Goal: Information Seeking & Learning: Learn about a topic

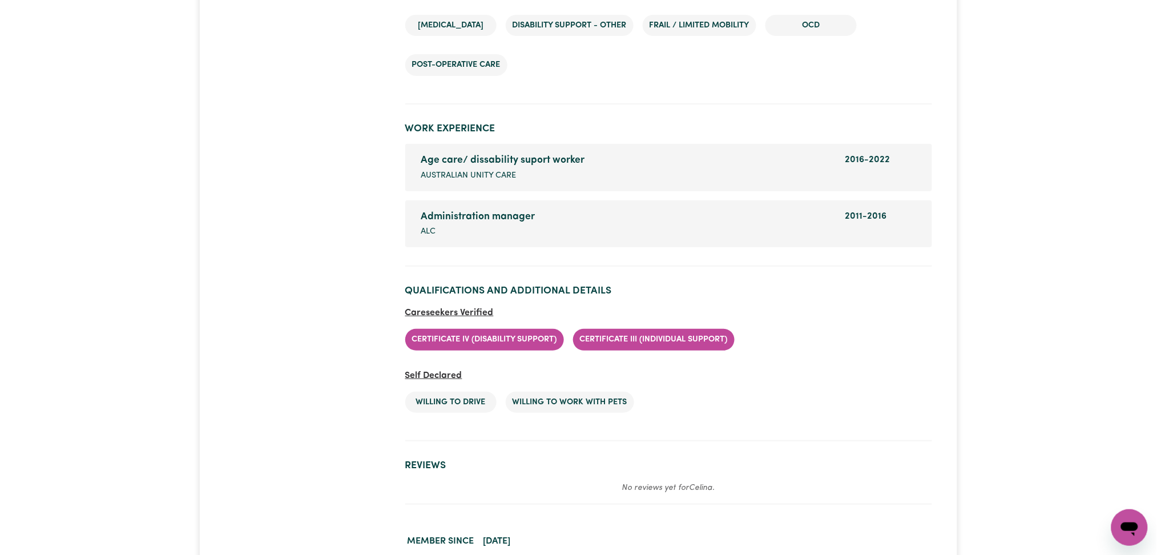
scroll to position [1694, 0]
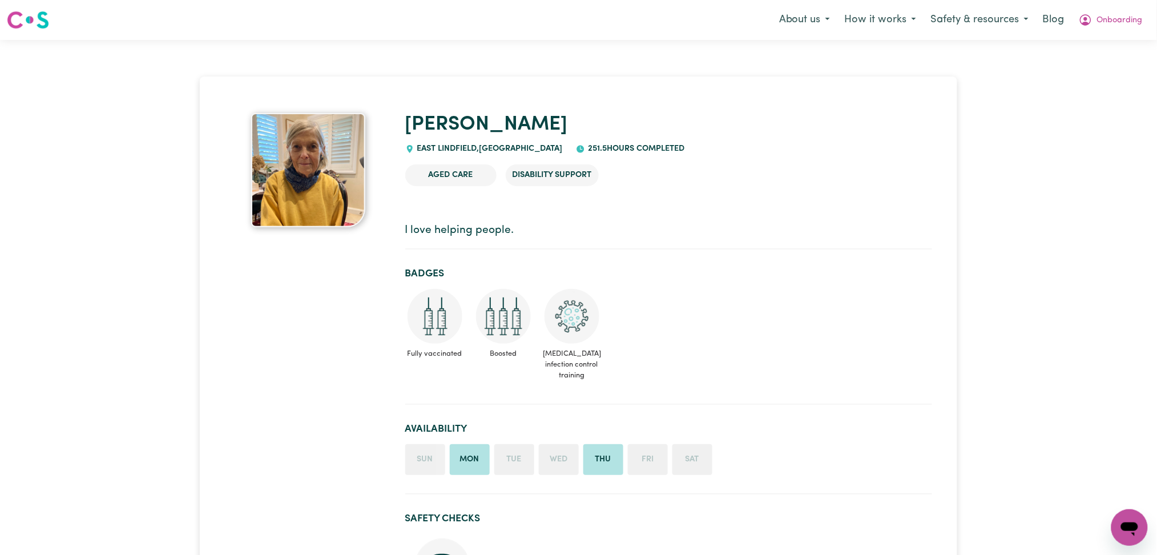
drag, startPoint x: 608, startPoint y: 253, endPoint x: 658, endPoint y: 240, distance: 51.4
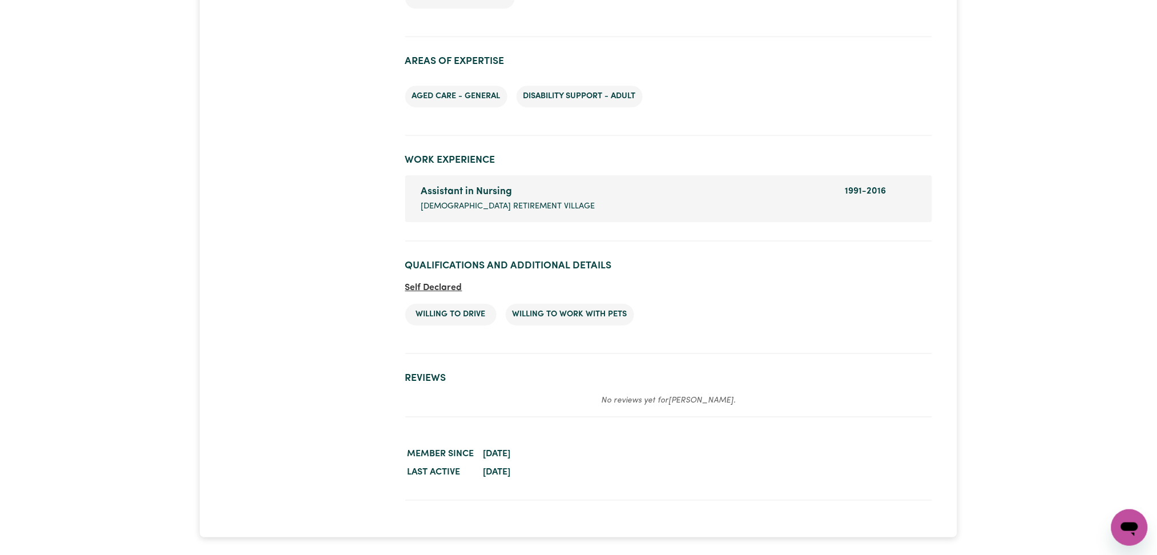
scroll to position [1309, 0]
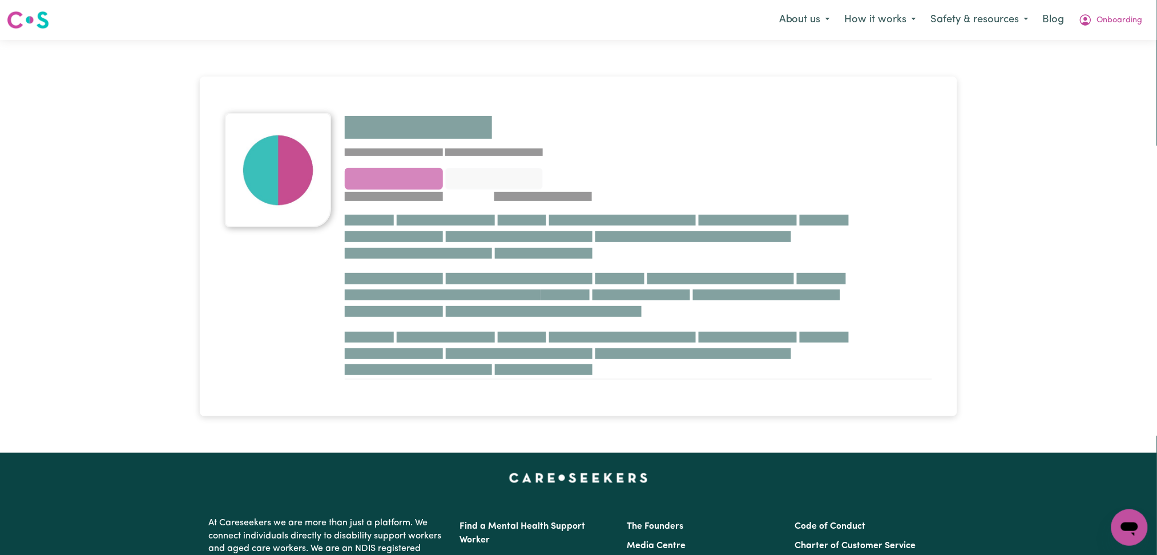
click at [698, 115] on h1 at bounding box center [638, 126] width 587 height 27
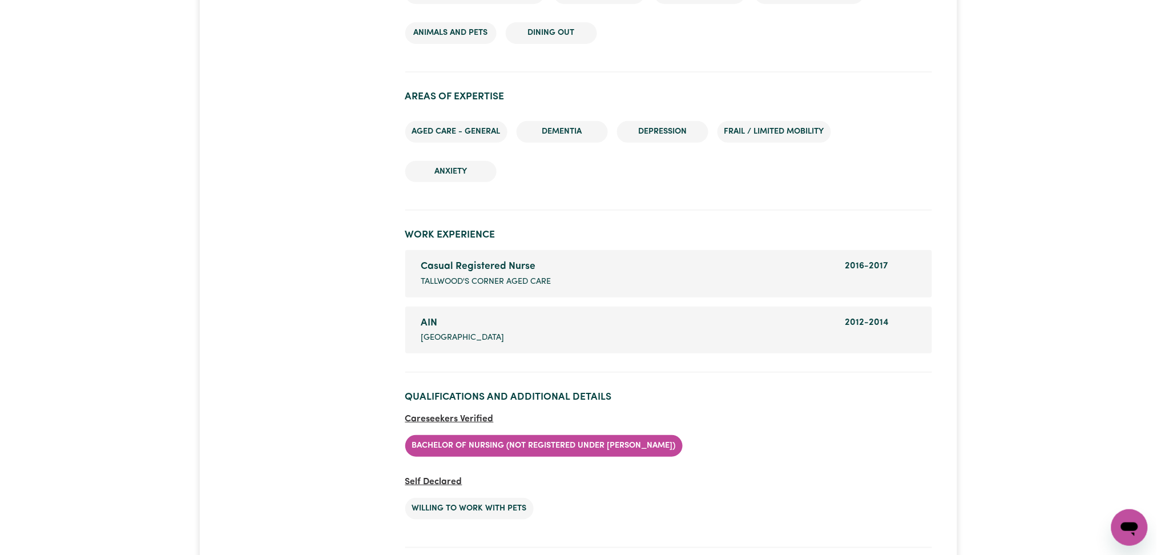
scroll to position [1865, 0]
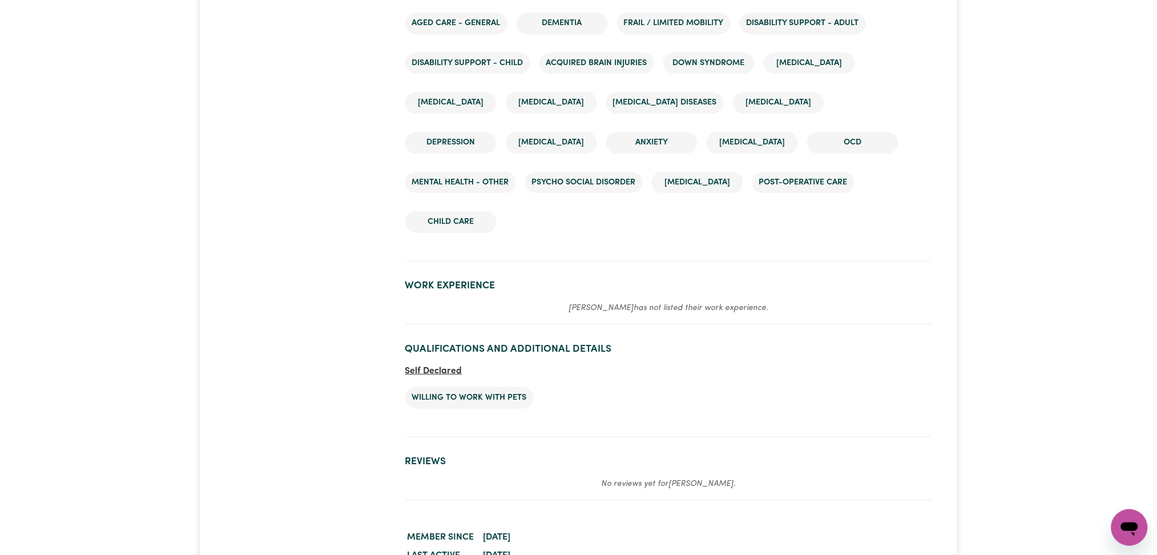
scroll to position [1562, 0]
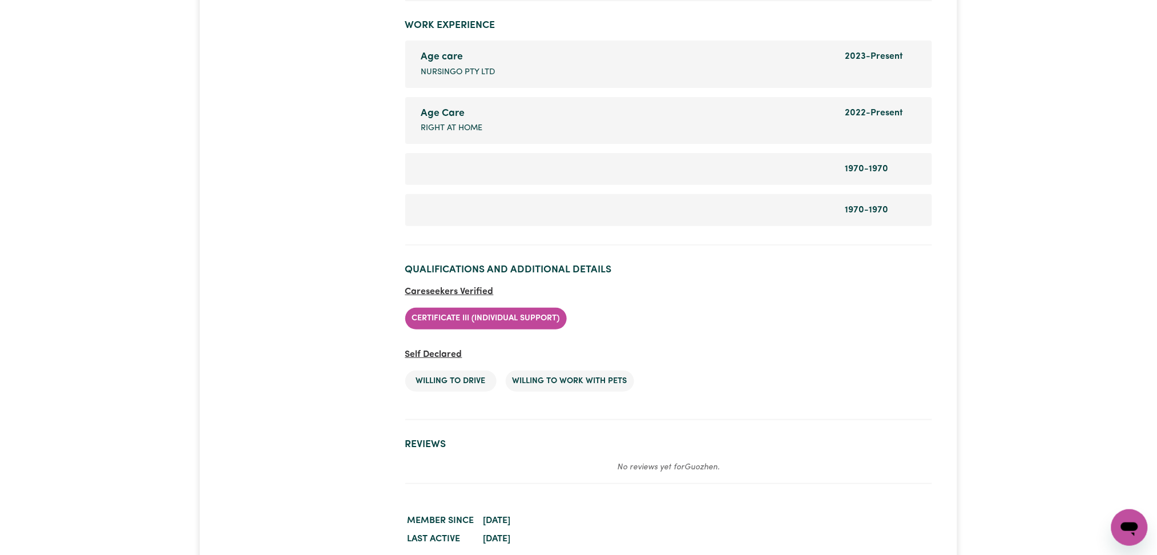
scroll to position [1527, 0]
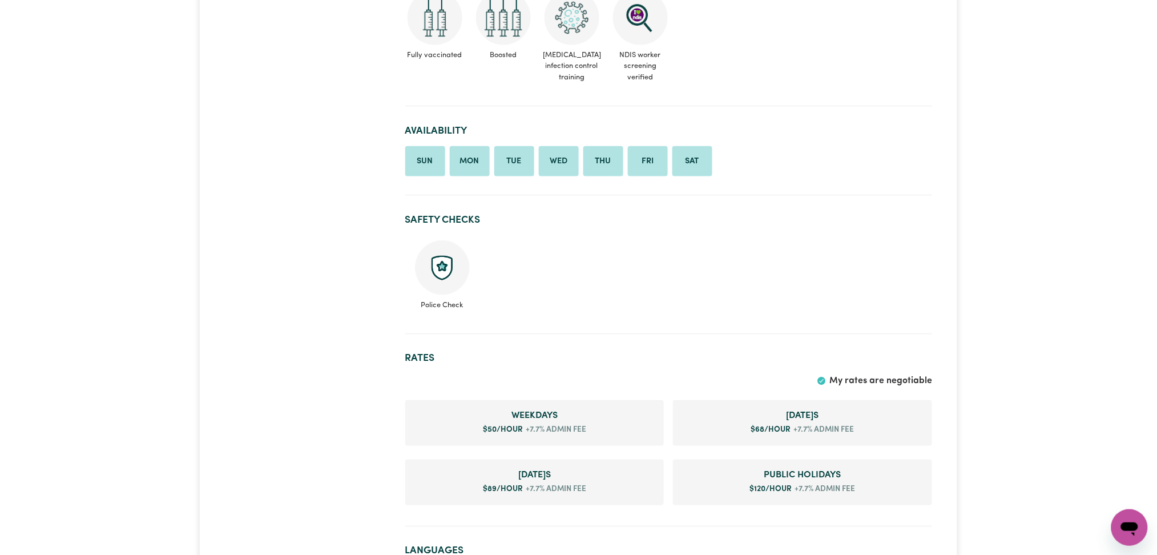
scroll to position [314, 0]
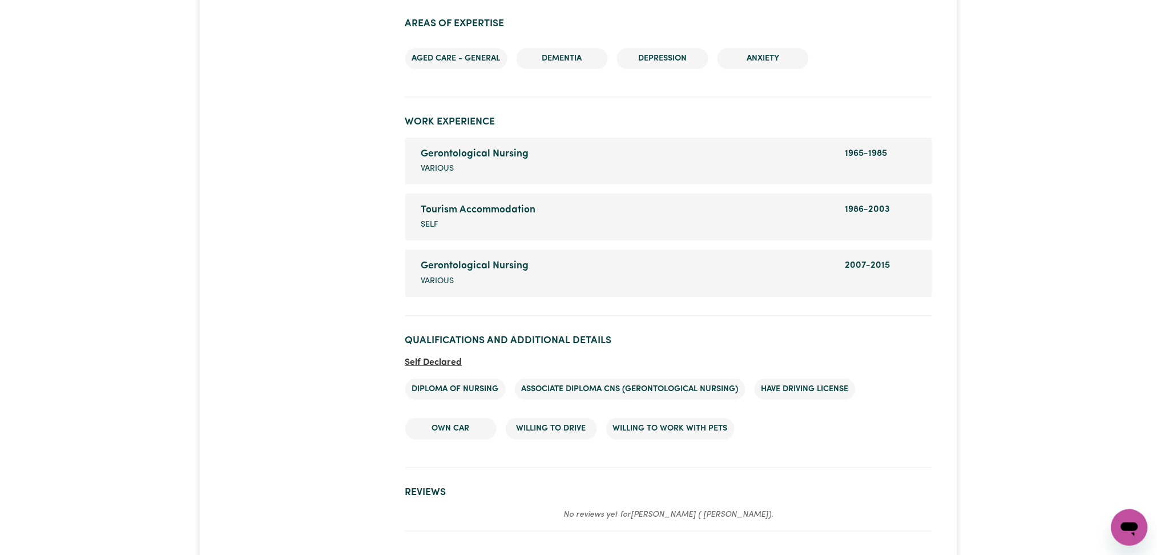
scroll to position [1463, 0]
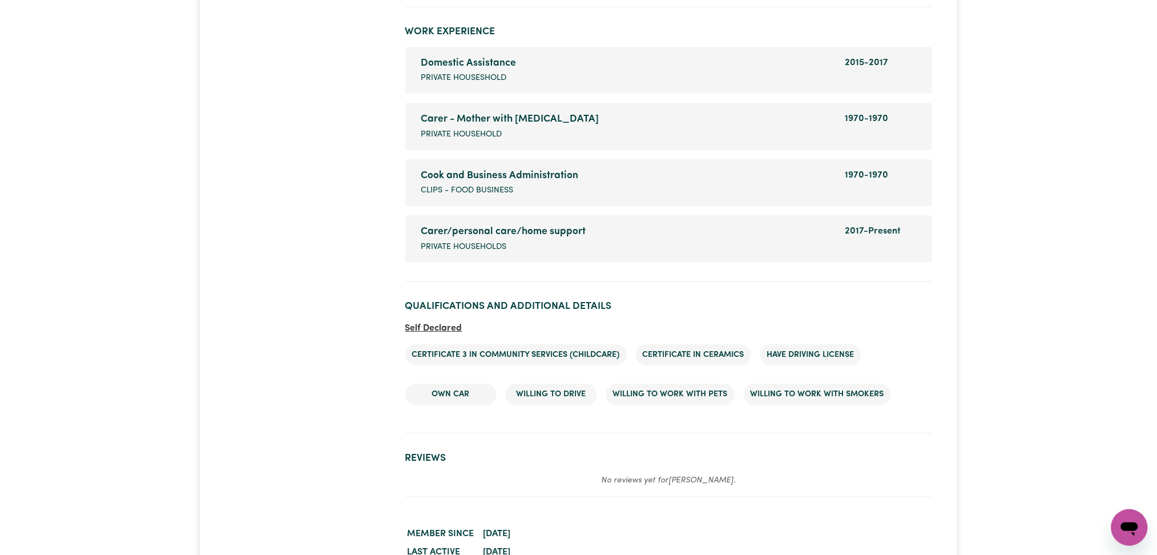
scroll to position [1621, 0]
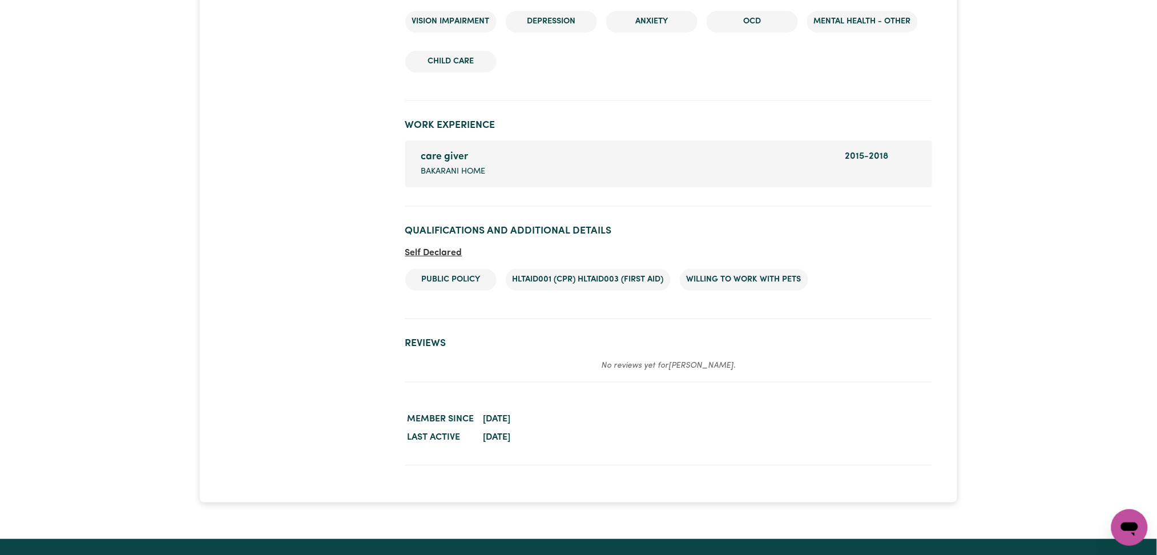
scroll to position [1449, 0]
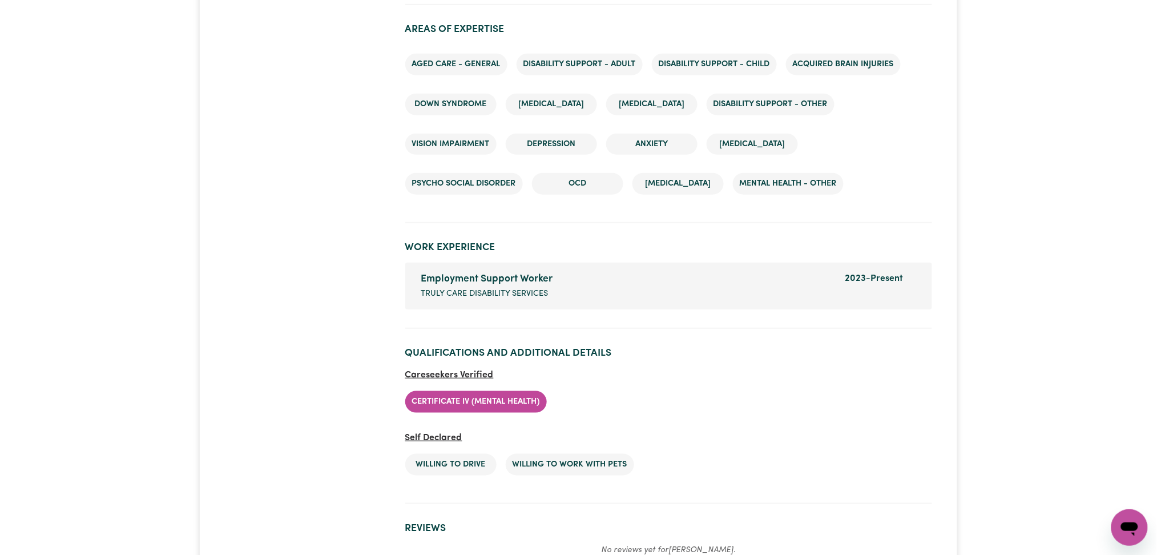
scroll to position [1865, 0]
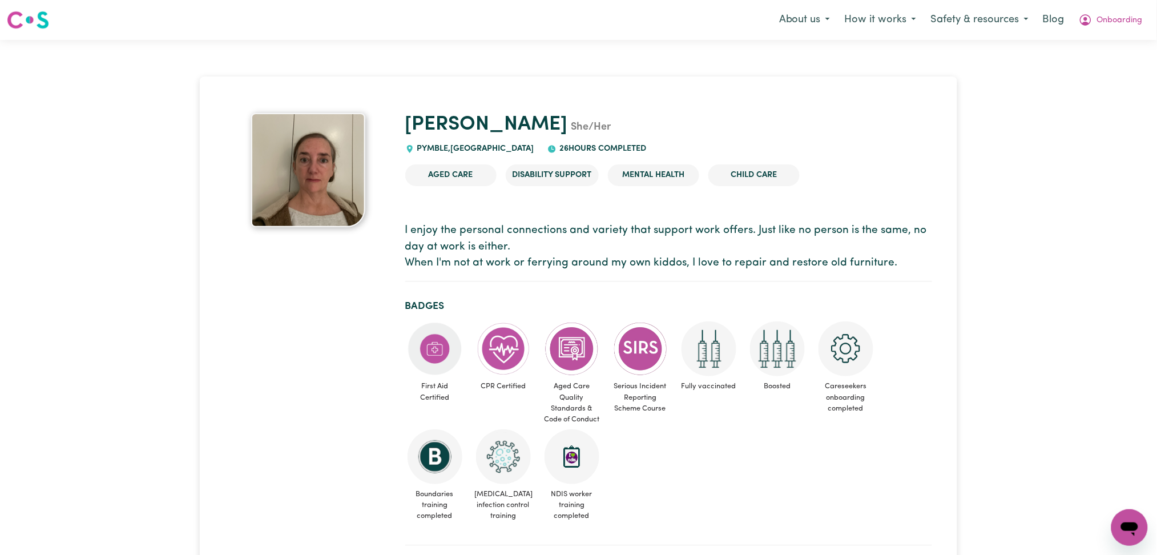
drag, startPoint x: 644, startPoint y: 72, endPoint x: 924, endPoint y: 99, distance: 281.4
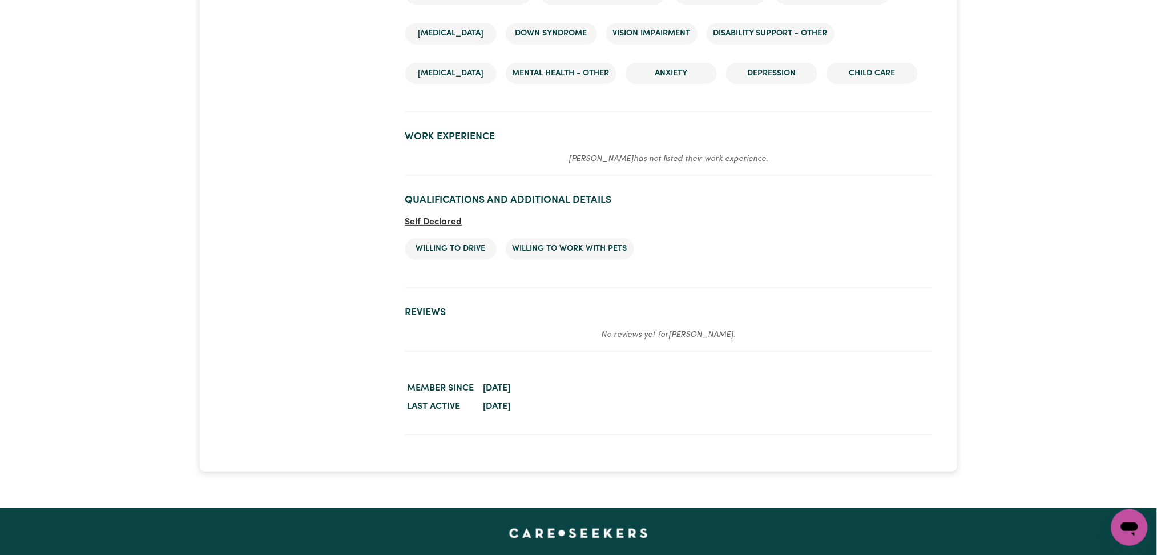
scroll to position [1558, 0]
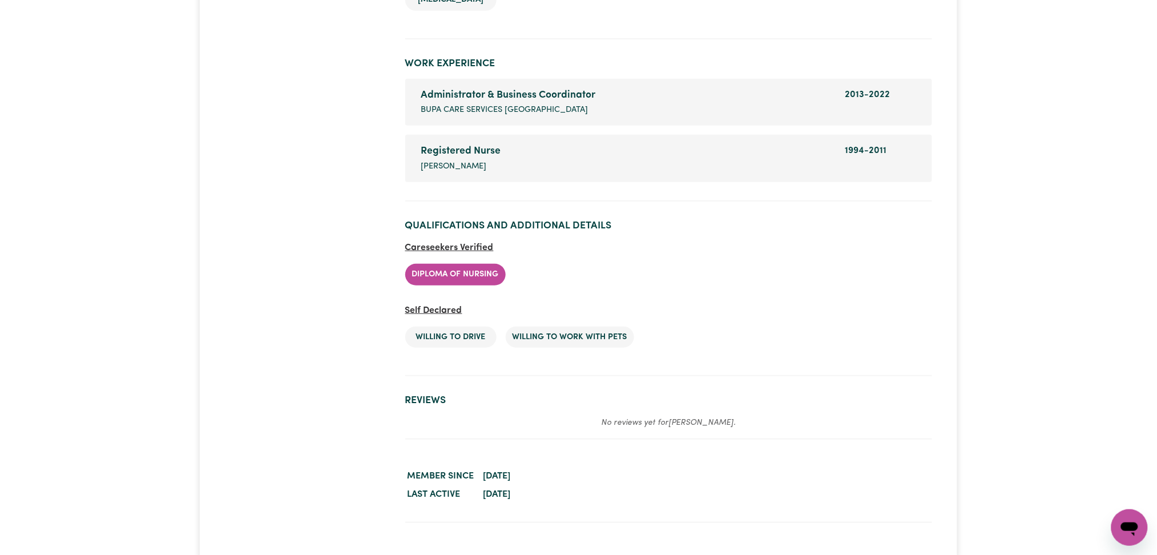
scroll to position [1782, 0]
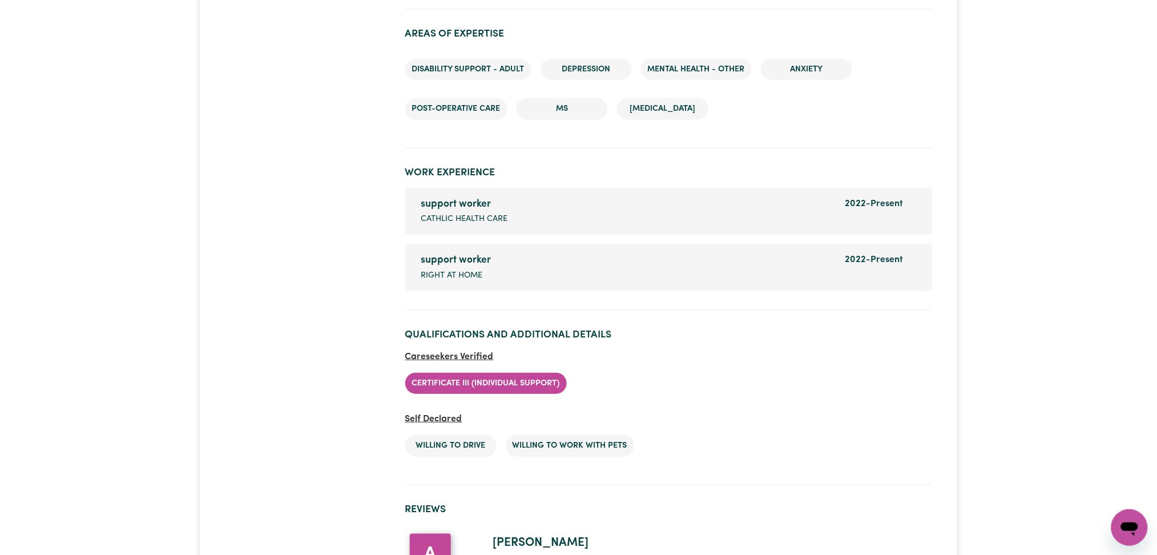
scroll to position [1774, 0]
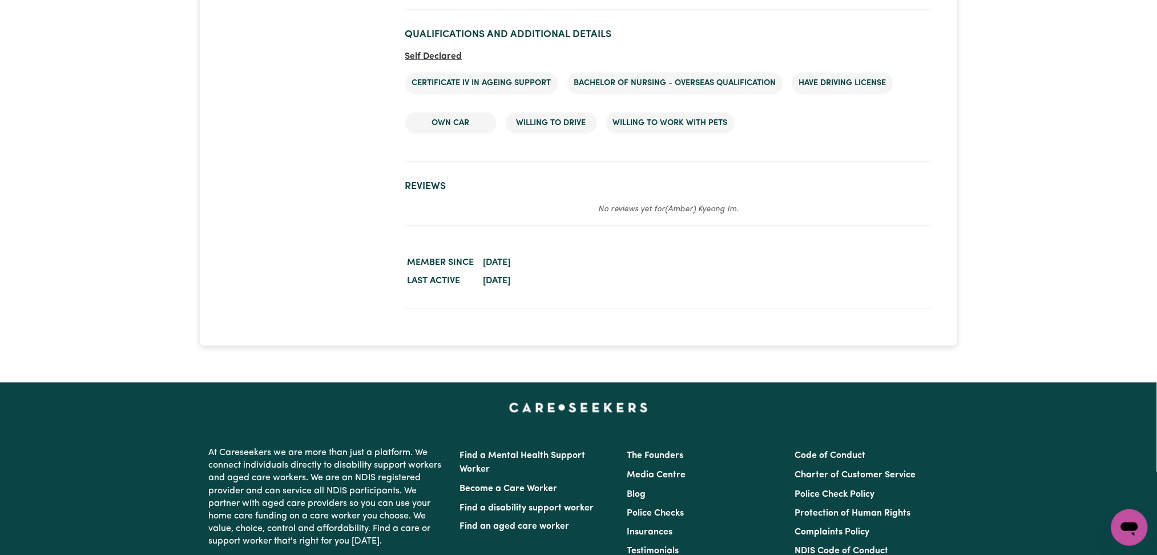
scroll to position [1372, 0]
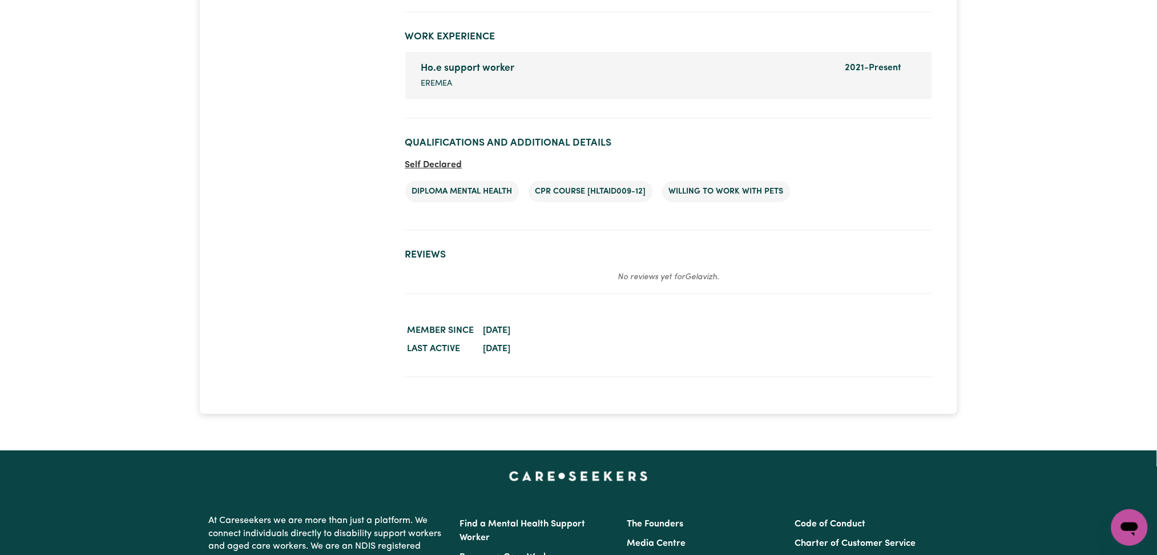
scroll to position [1578, 0]
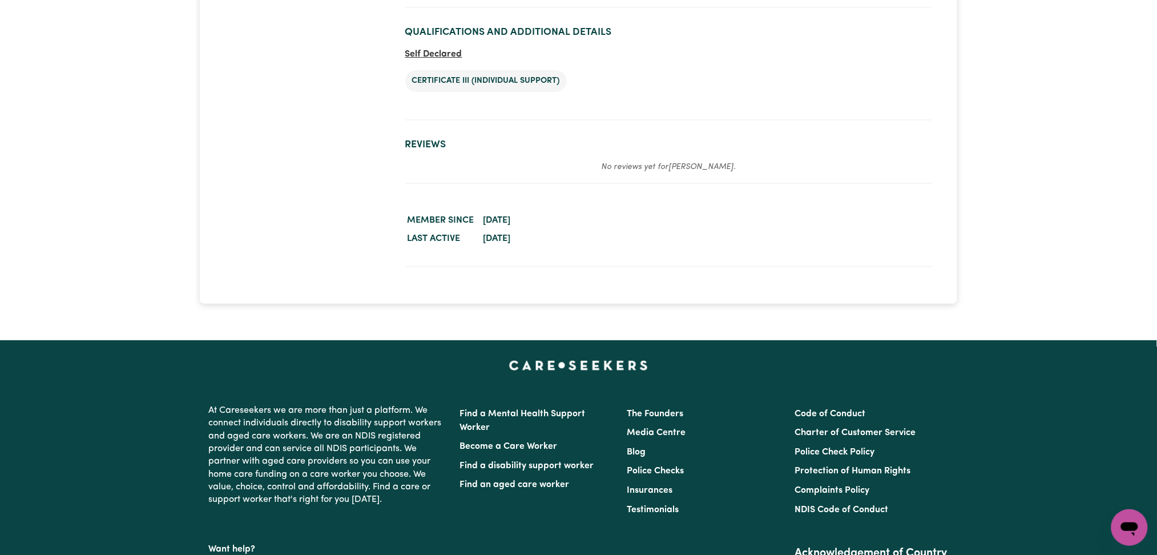
scroll to position [1146, 0]
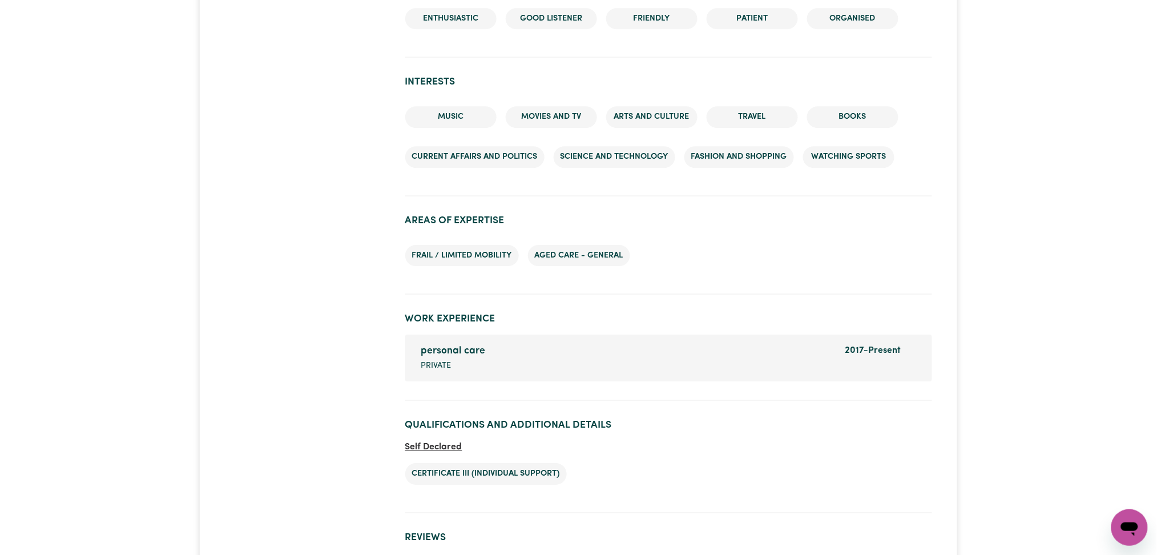
click at [914, 313] on h2 "Work Experience" at bounding box center [668, 319] width 527 height 12
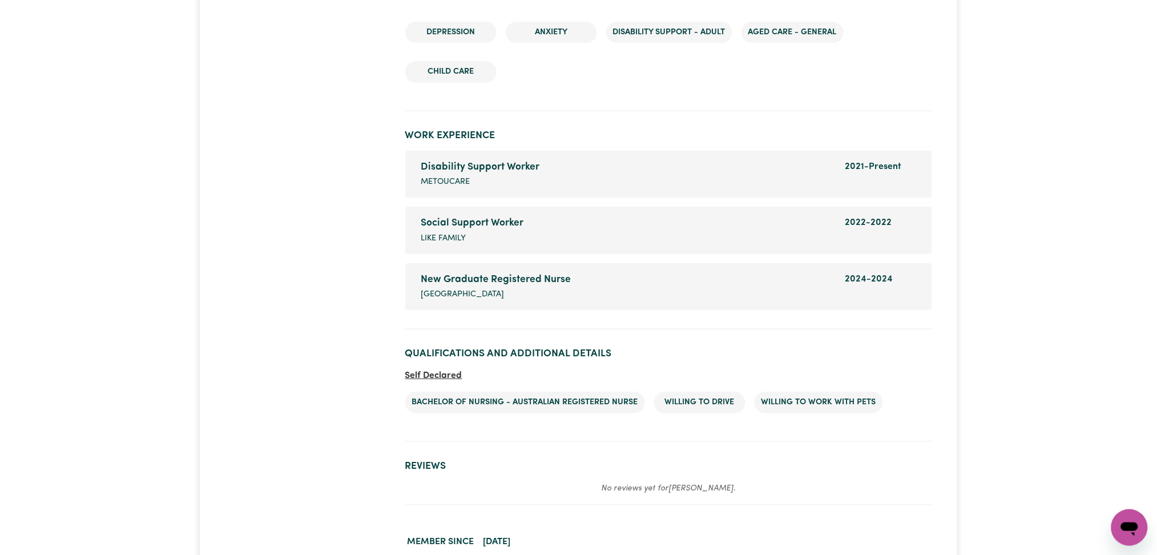
scroll to position [1456, 0]
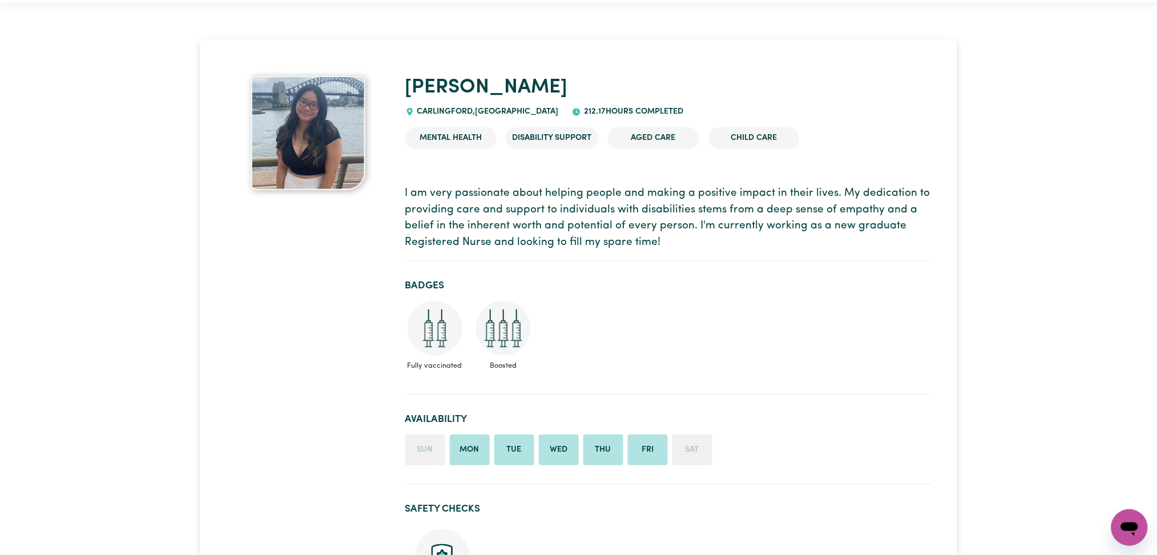
scroll to position [0, 0]
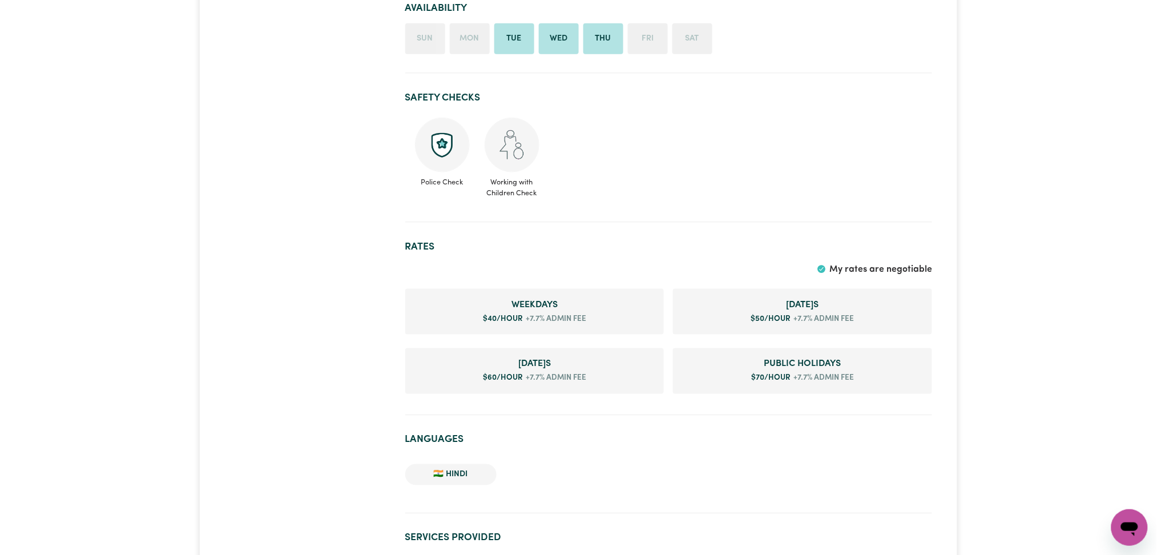
scroll to position [425, 0]
